Goal: Register for event/course

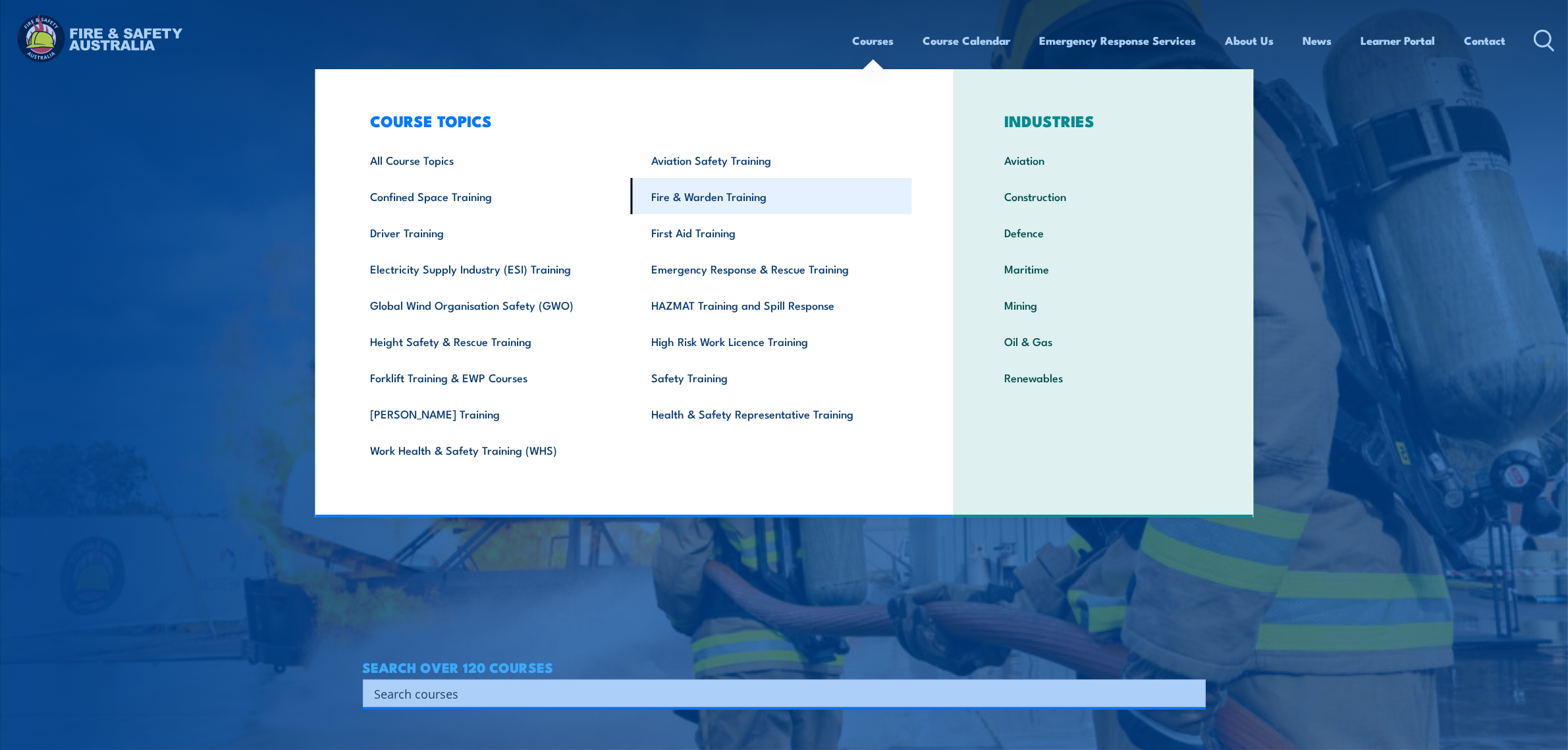
click at [711, 199] on link "Fire & Warden Training" at bounding box center [770, 196] width 281 height 36
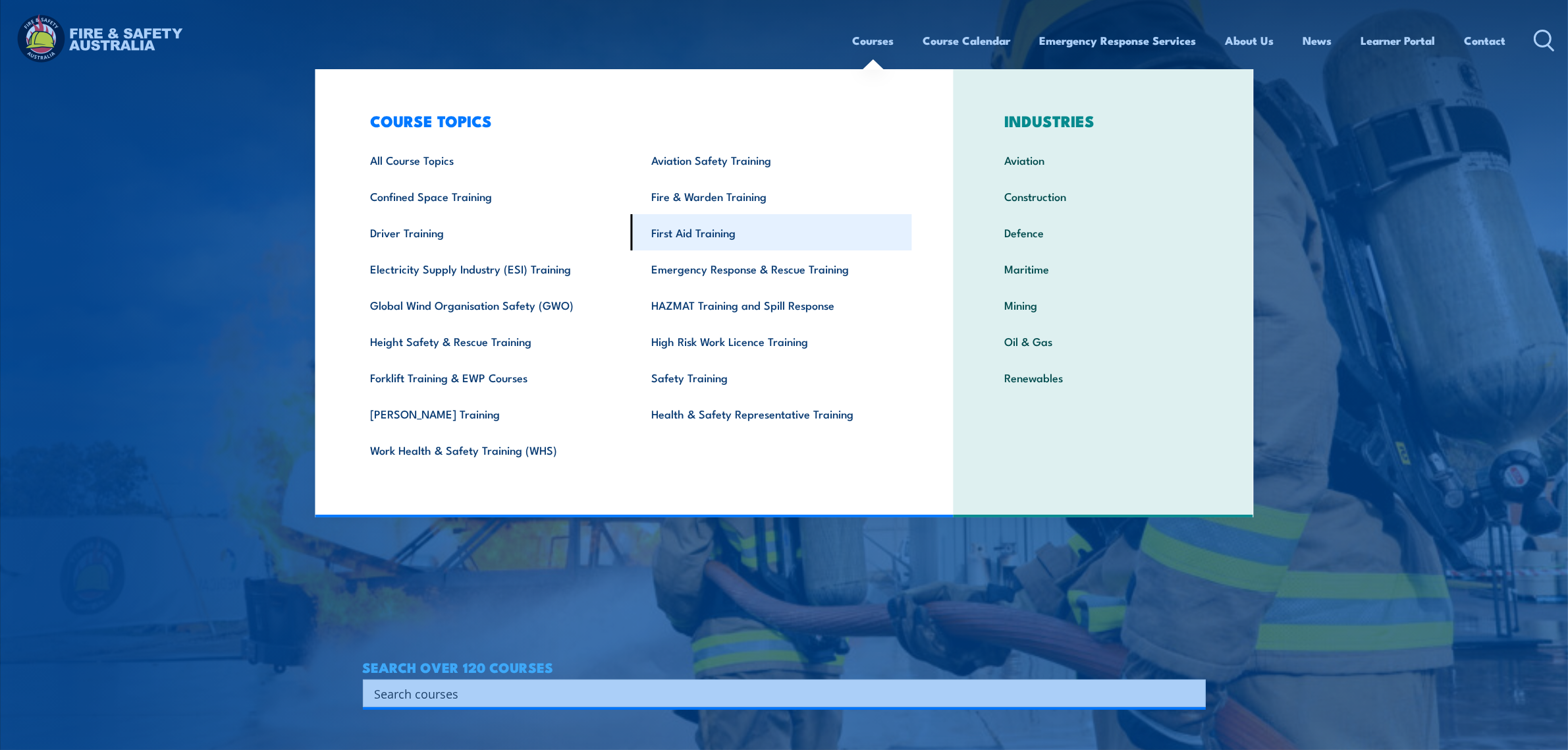
drag, startPoint x: 711, startPoint y: 199, endPoint x: 711, endPoint y: 215, distance: 16.0
click at [712, 208] on link "Fire & Warden Training" at bounding box center [770, 196] width 281 height 36
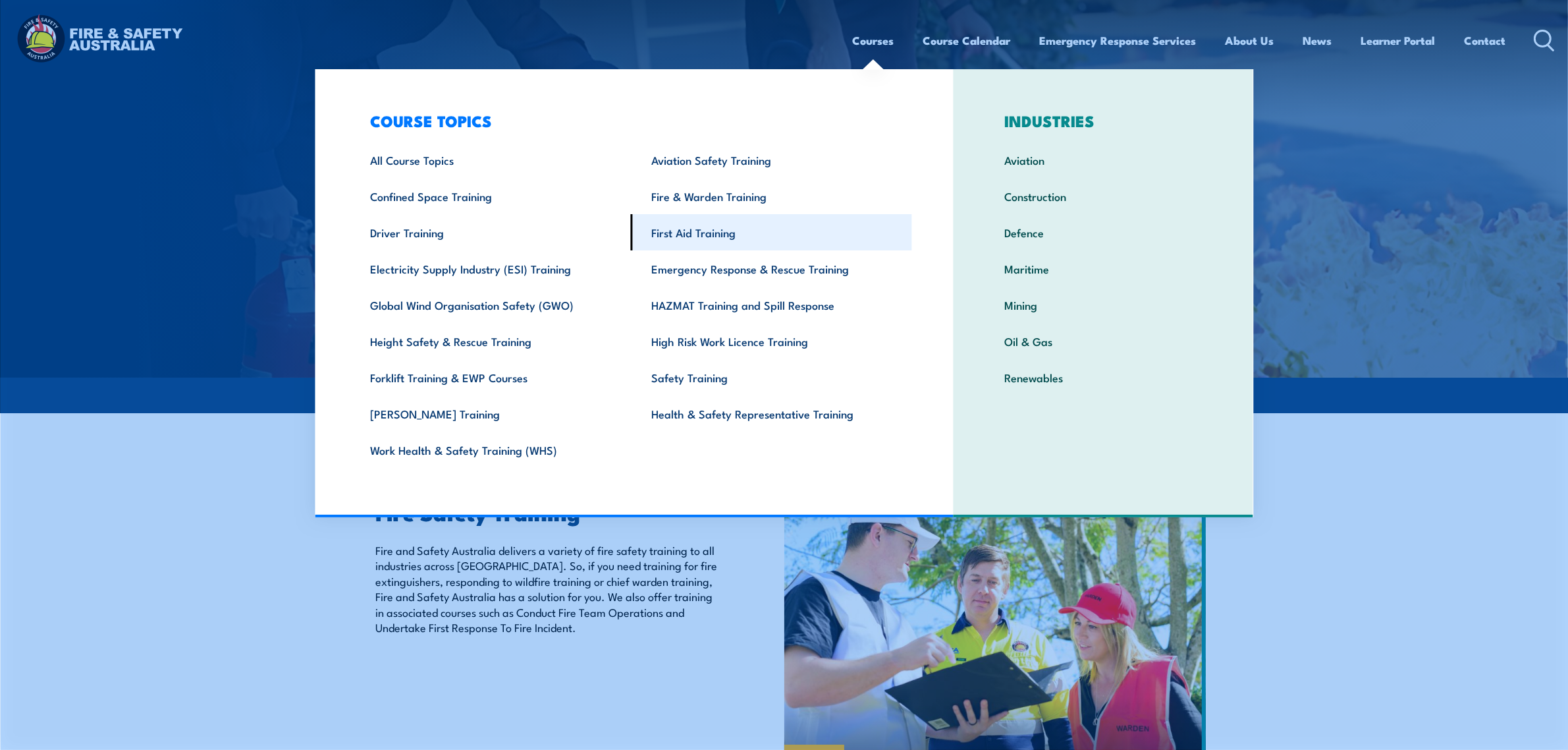
click at [732, 222] on link "First Aid Training" at bounding box center [770, 232] width 281 height 36
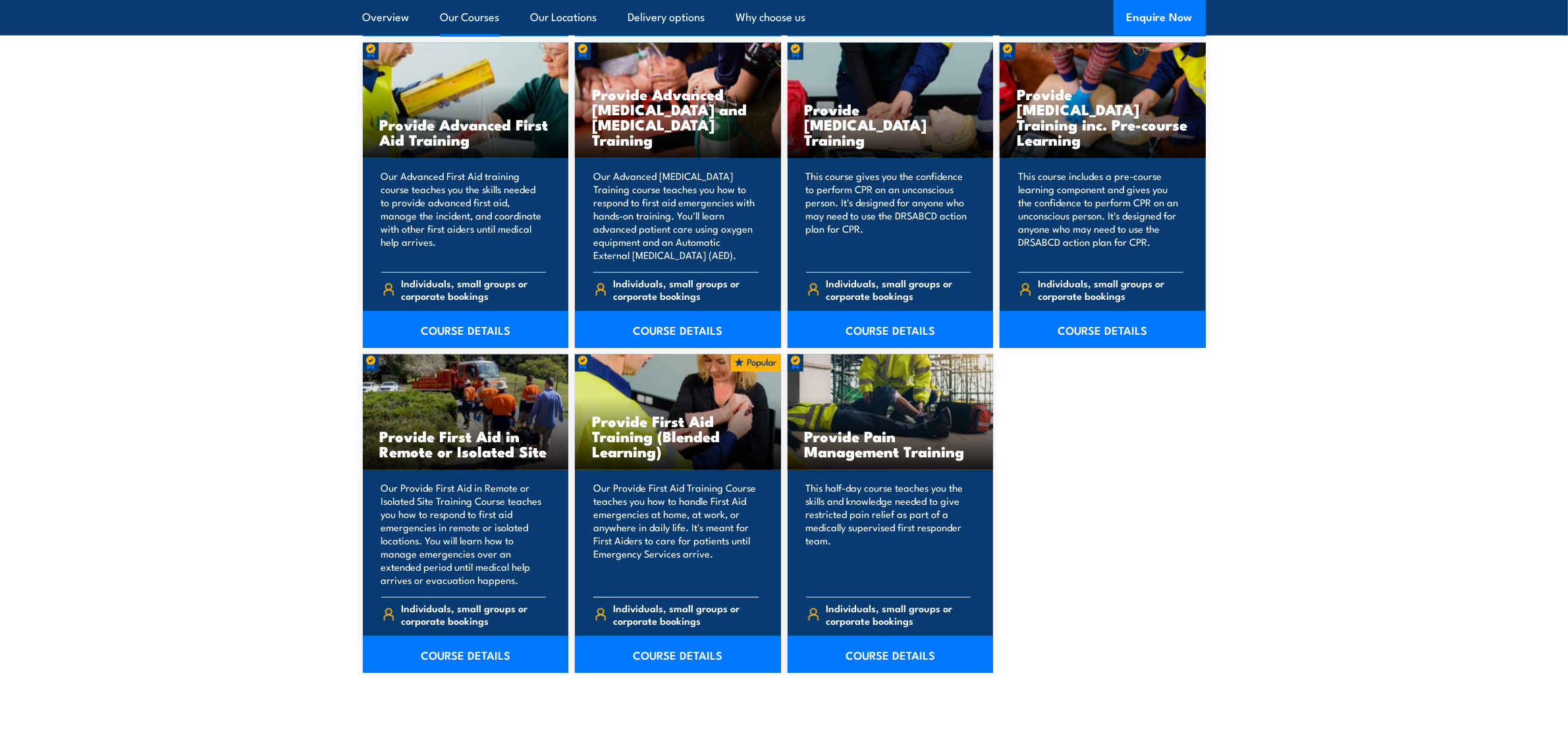
scroll to position [1729, 0]
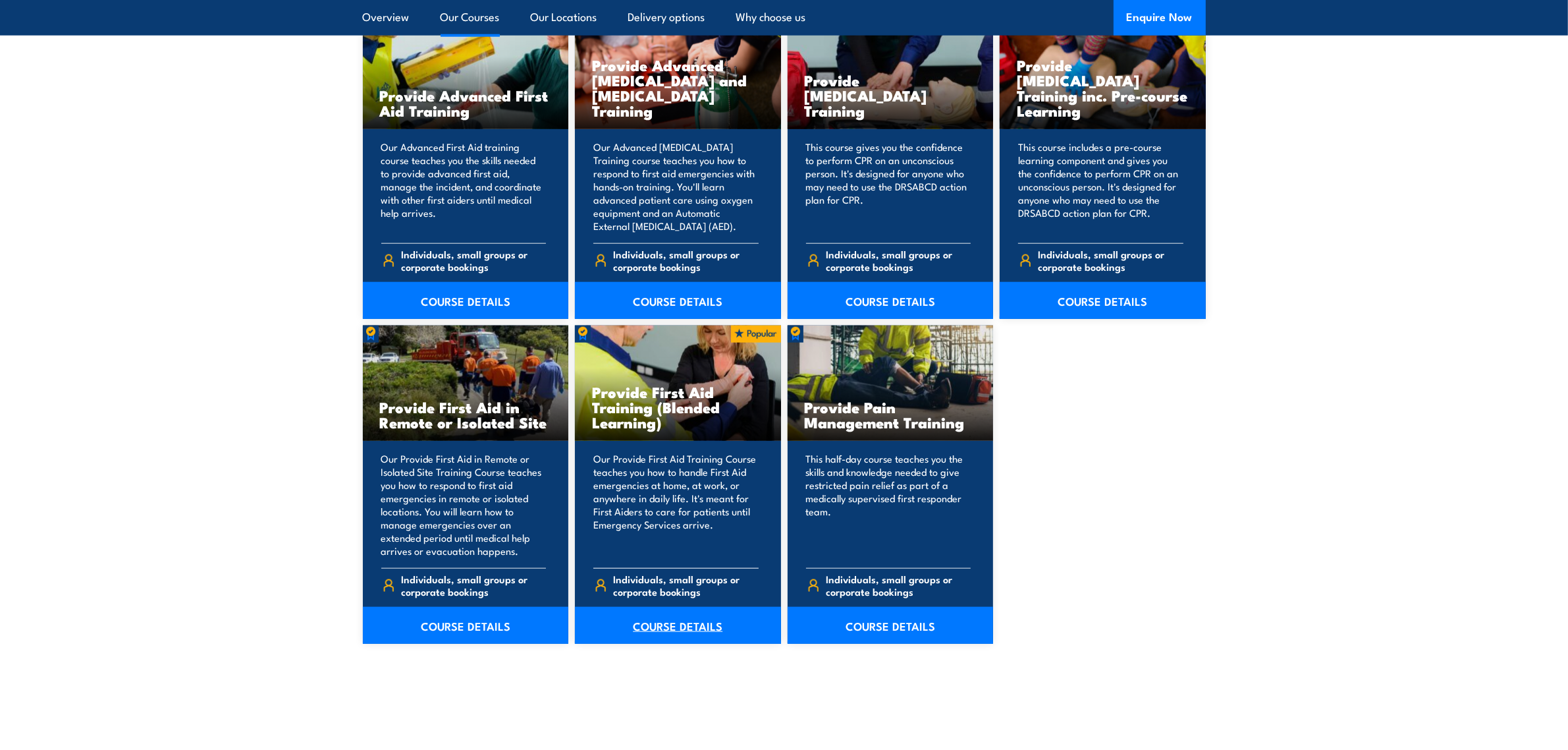
click at [697, 615] on link "COURSE DETAILS" at bounding box center [678, 625] width 206 height 37
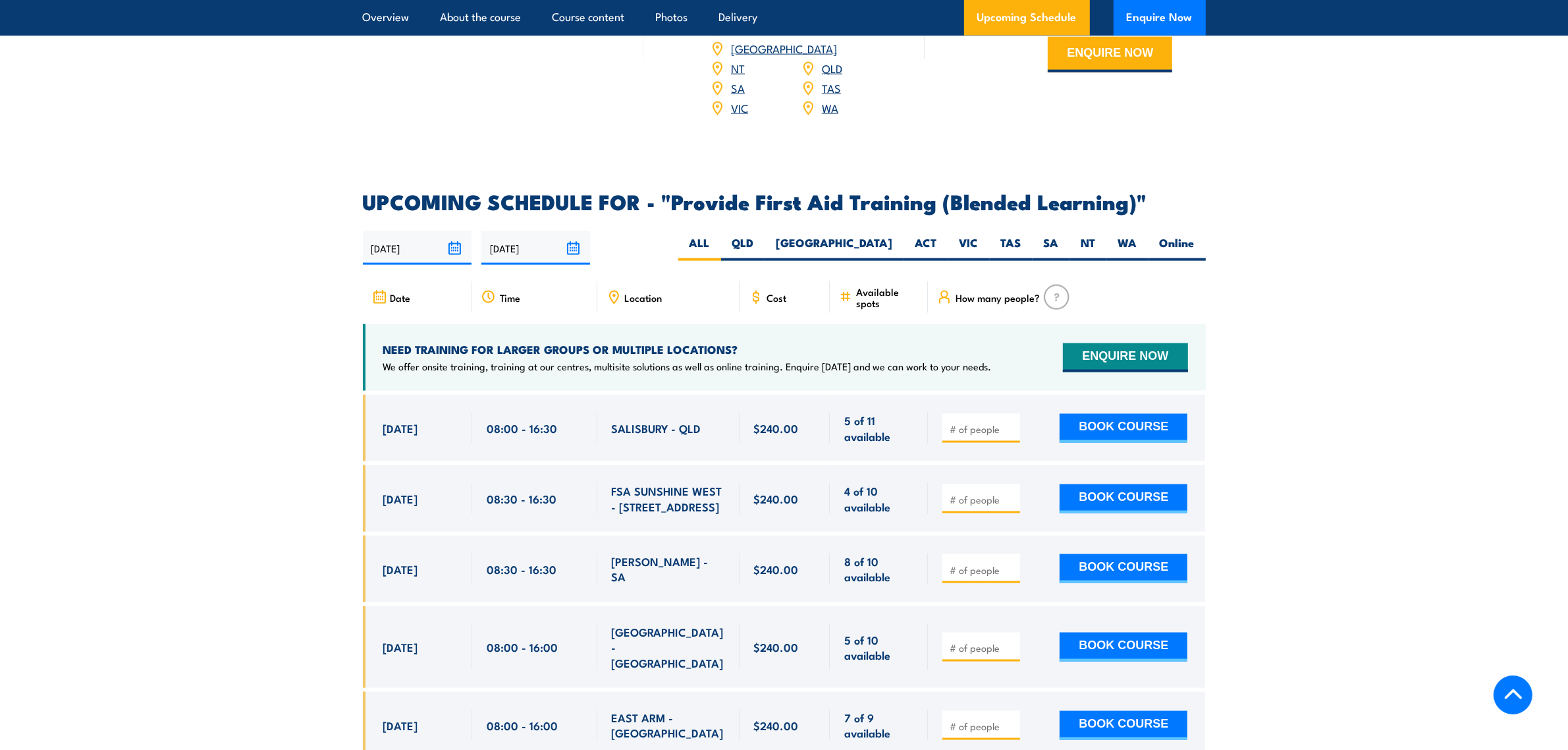
scroll to position [2470, 0]
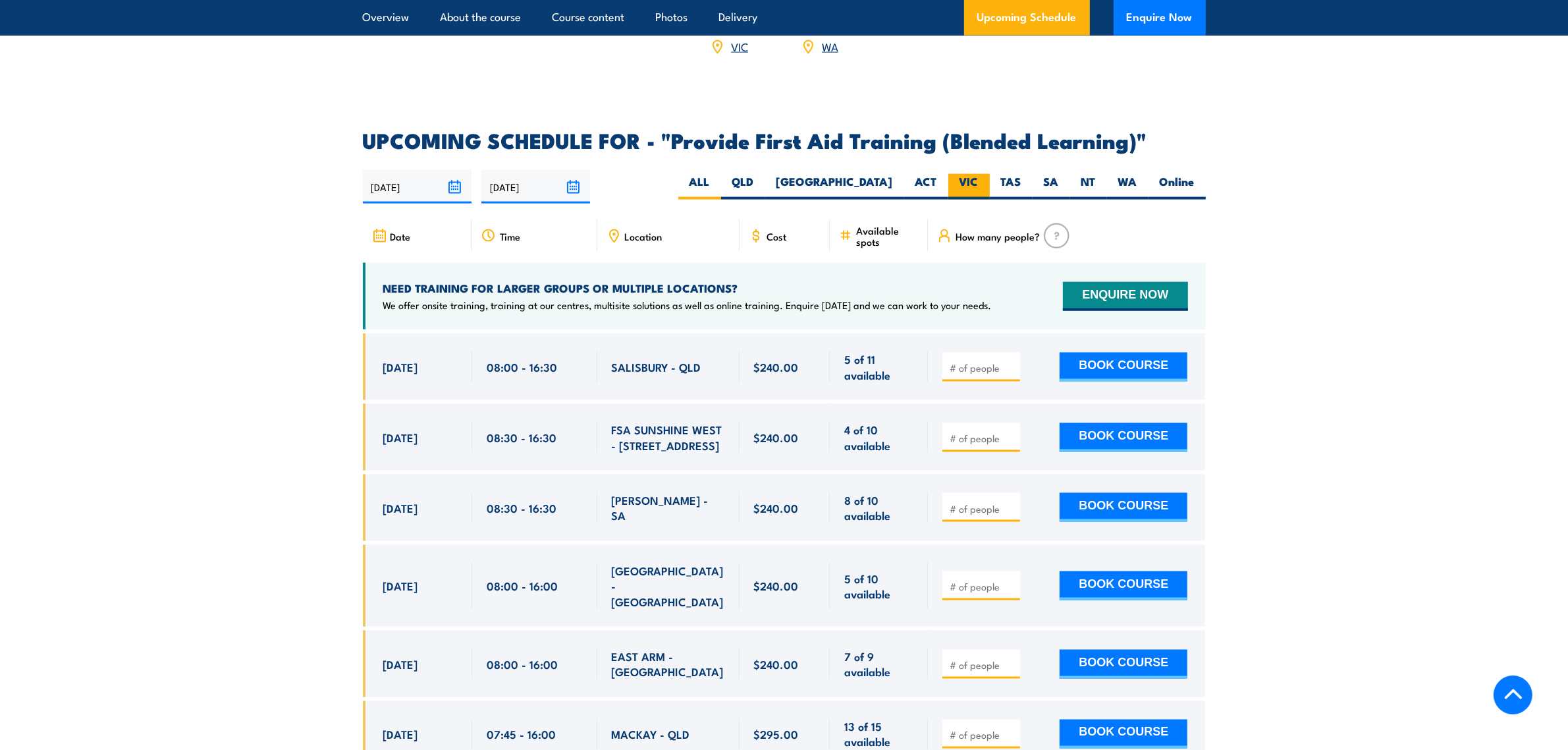
click at [960, 190] on label "VIC" at bounding box center [969, 186] width 41 height 26
click at [978, 182] on input "VIC" at bounding box center [982, 178] width 8 height 8
radio input "true"
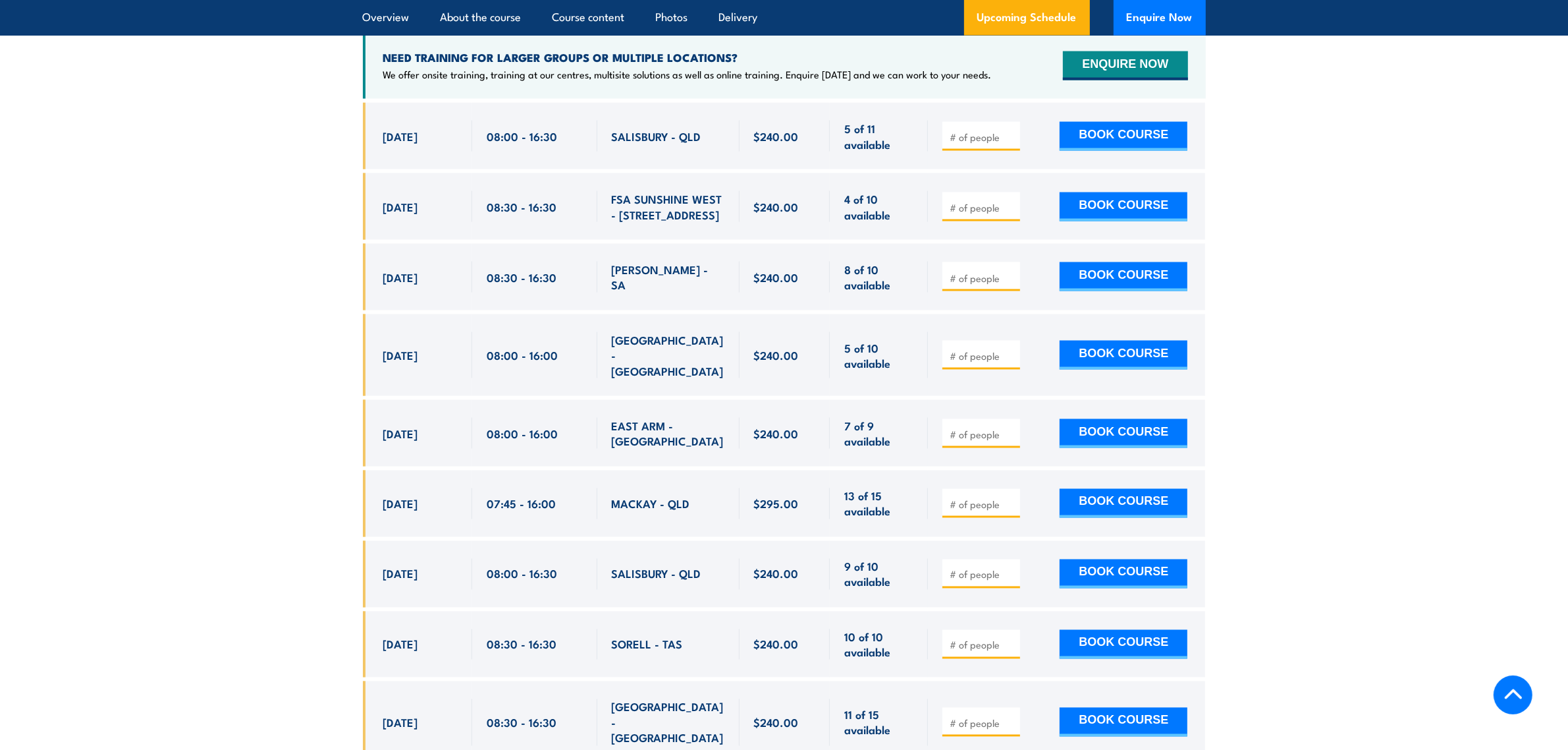
scroll to position [2717, 0]
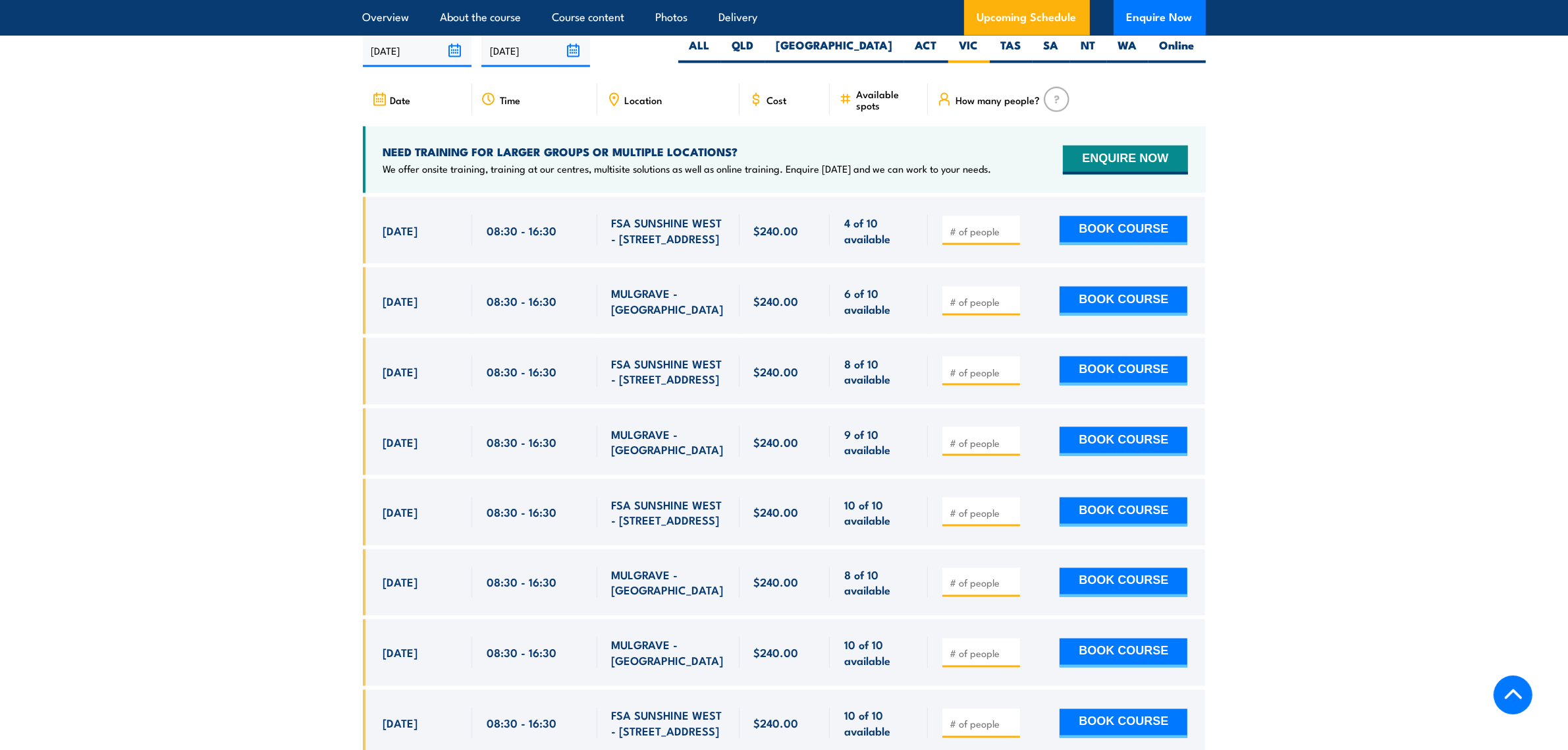
scroll to position [2610, 0]
